Goal: Communication & Community: Answer question/provide support

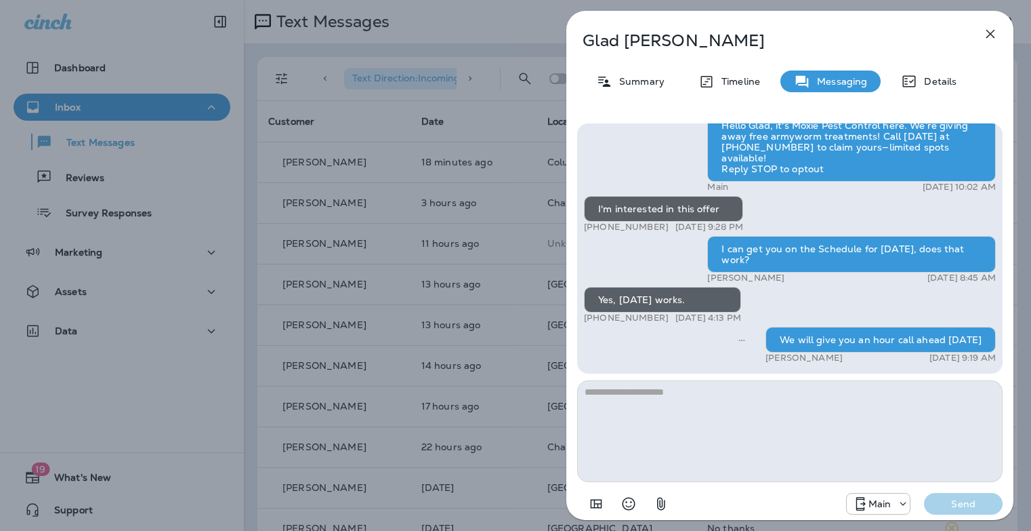
scroll to position [438, 0]
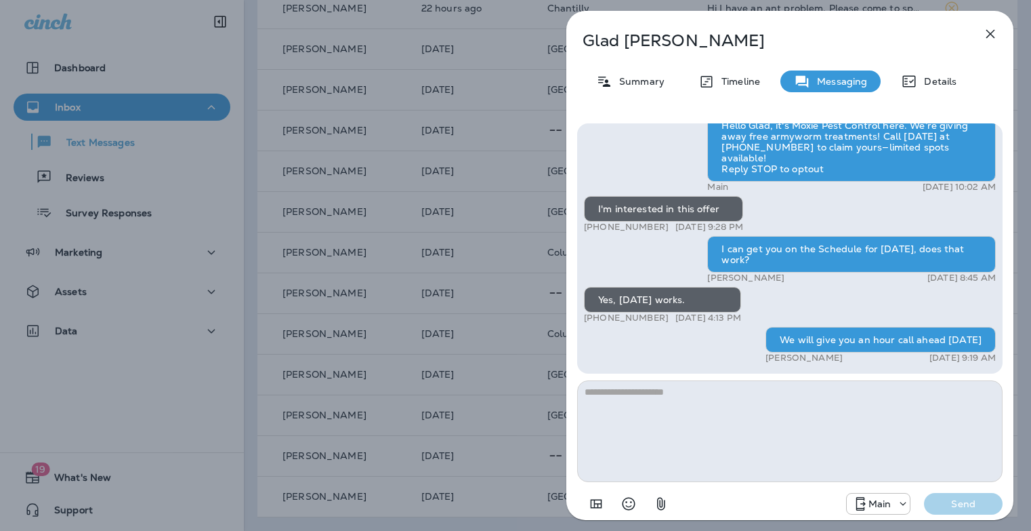
click at [986, 34] on icon "button" at bounding box center [991, 34] width 16 height 16
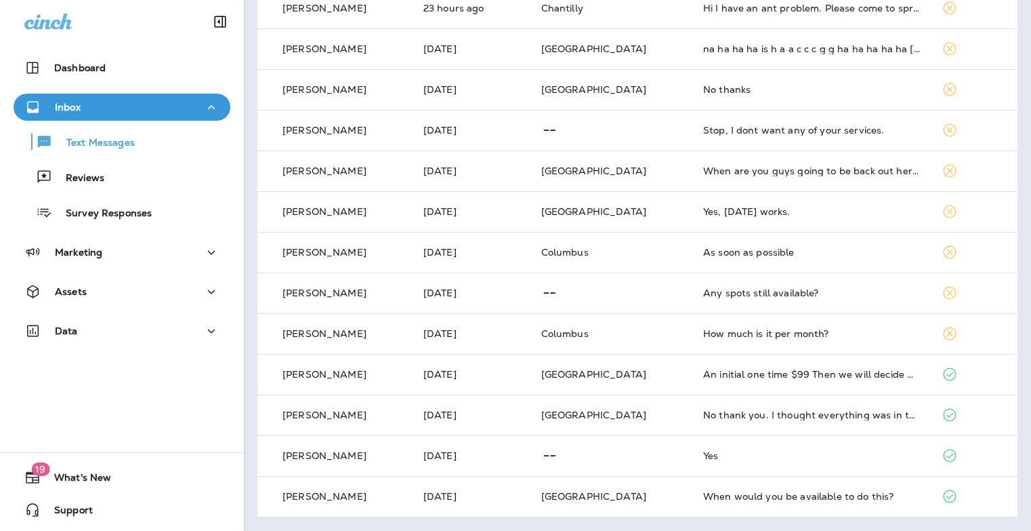
scroll to position [89, 0]
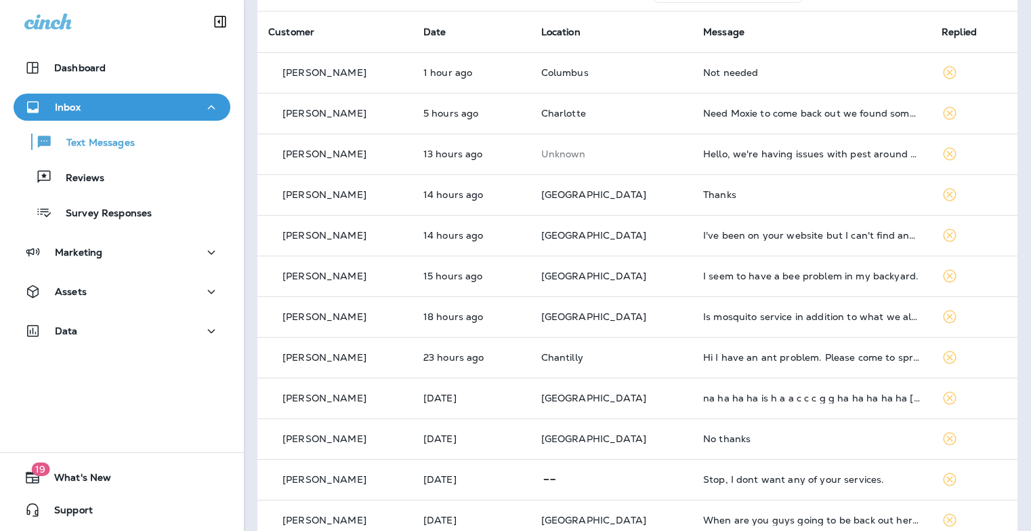
drag, startPoint x: 769, startPoint y: 98, endPoint x: 684, endPoint y: 105, distance: 85.7
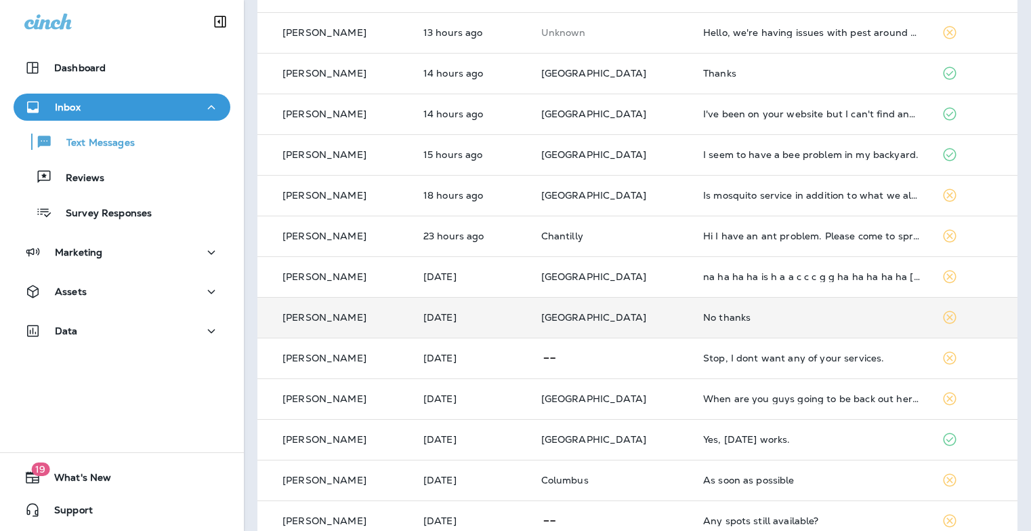
scroll to position [438, 0]
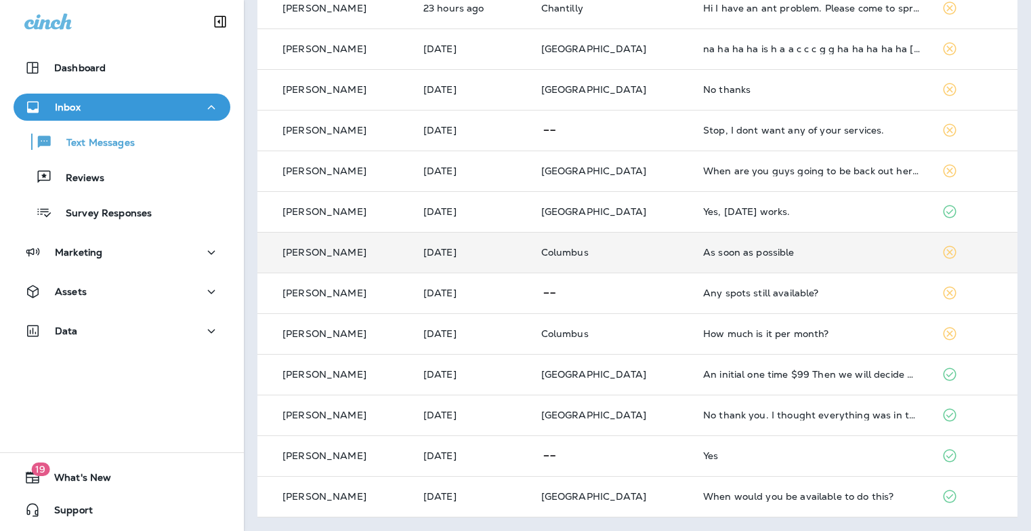
click at [718, 241] on td "As soon as possible" at bounding box center [812, 252] width 239 height 41
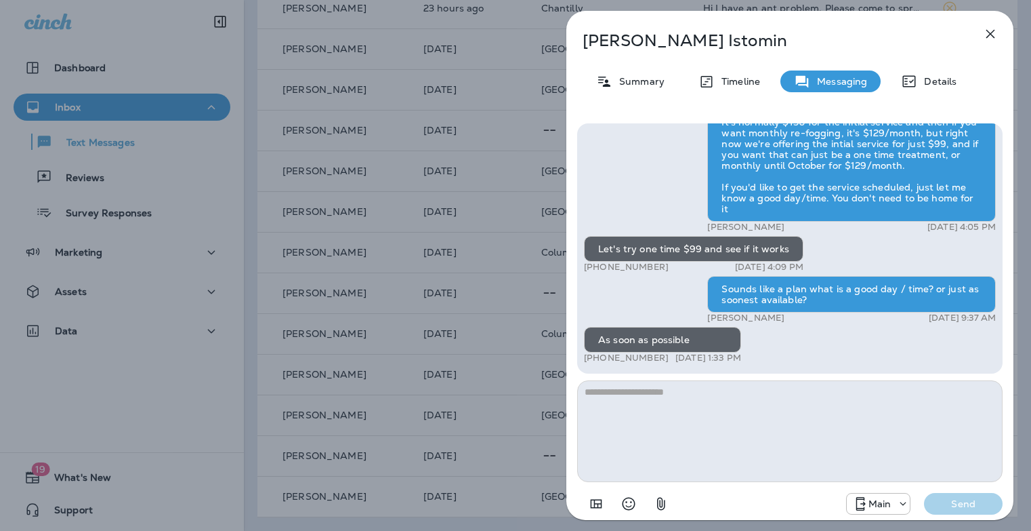
scroll to position [1, 0]
drag, startPoint x: 659, startPoint y: 356, endPoint x: 595, endPoint y: 357, distance: 63.7
click at [595, 357] on p "[PHONE_NUMBER]" at bounding box center [626, 357] width 85 height 11
copy p "[PHONE_NUMBER]"
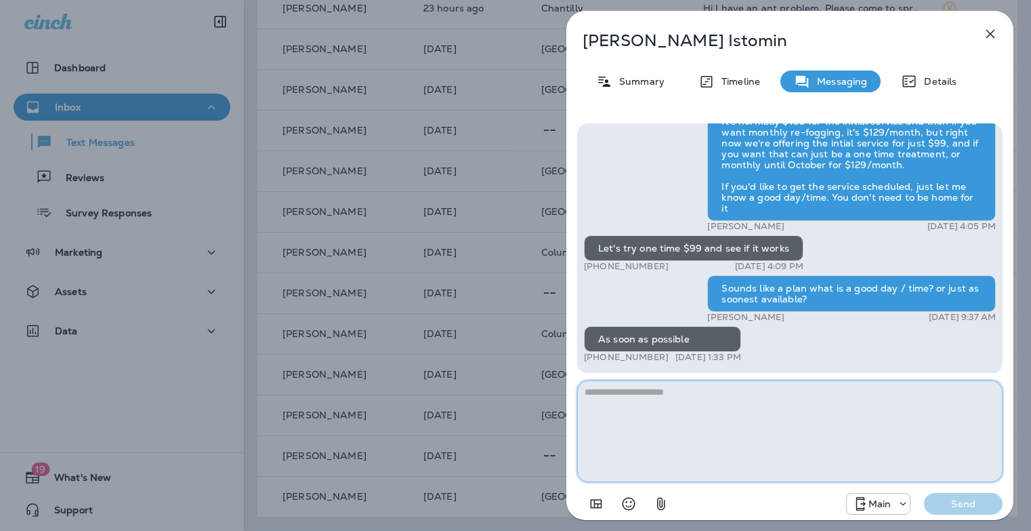
click at [682, 398] on textarea at bounding box center [790, 431] width 426 height 102
type textarea "**********"
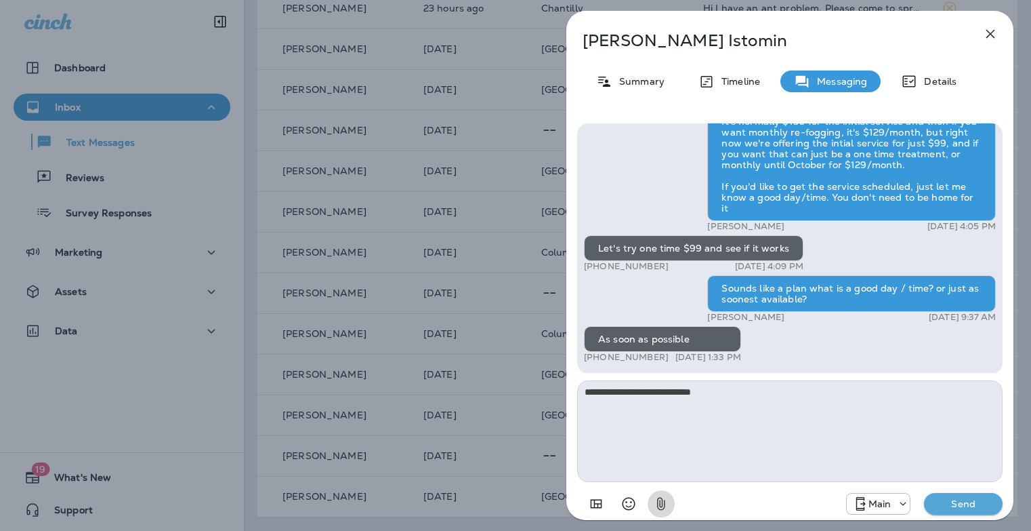
click at [924, 493] on button "Send" at bounding box center [963, 504] width 79 height 22
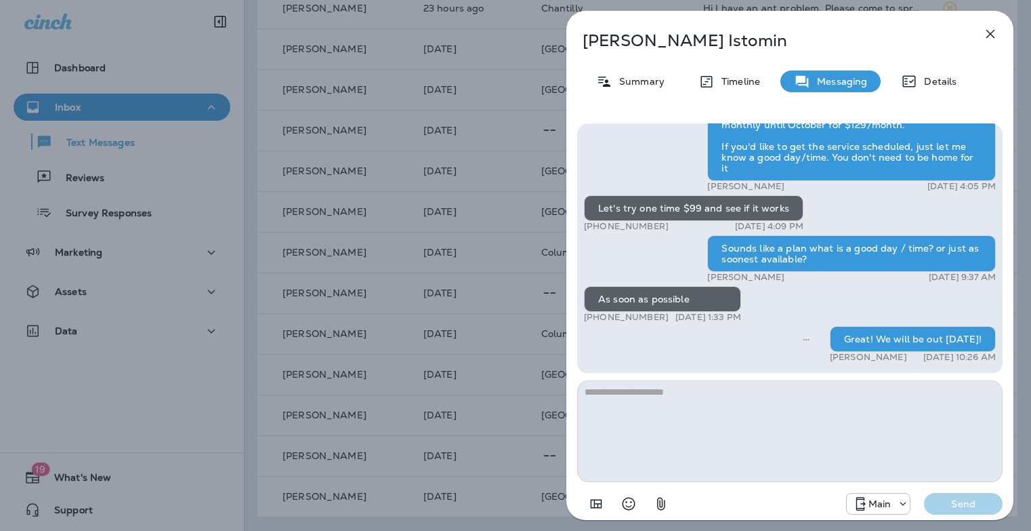
click at [455, 312] on div "Andrei Istomin Summary Timeline Messaging Details Hi Andrei , this is Steven wi…" at bounding box center [515, 265] width 1031 height 531
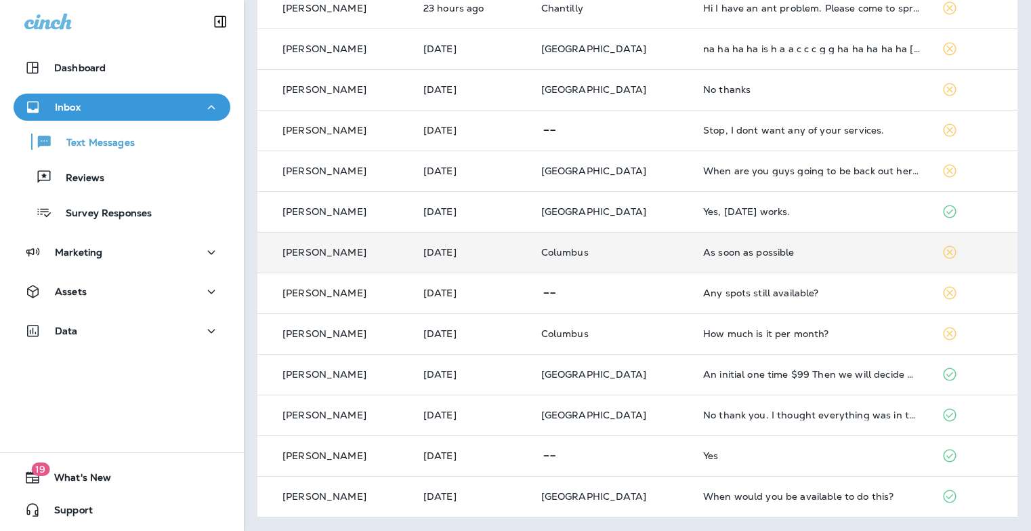
click at [728, 253] on div "As soon as possible" at bounding box center [811, 252] width 217 height 11
